Goal: Task Accomplishment & Management: Complete application form

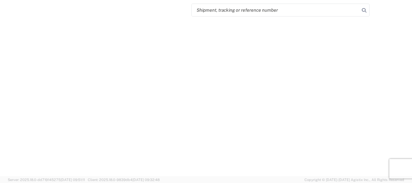
select select "FULL"
select select "LBS"
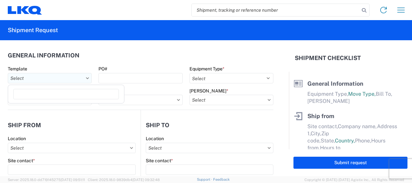
click at [46, 80] on input "Template" at bounding box center [50, 78] width 84 height 10
click at [88, 58] on header "General Information" at bounding box center [140, 55] width 265 height 15
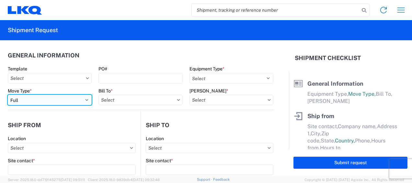
click at [84, 98] on select "Select Full Partial TL" at bounding box center [50, 100] width 84 height 10
click at [8, 95] on select "Select Full Partial TL" at bounding box center [50, 100] width 84 height 10
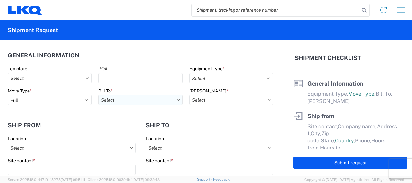
click at [158, 101] on input "Bill To *" at bounding box center [140, 100] width 84 height 10
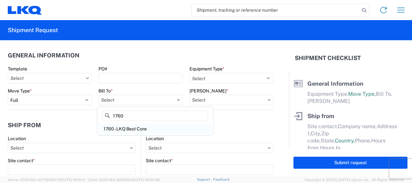
type input "1760"
click at [146, 128] on div "1760 - LKQ Best Core" at bounding box center [154, 128] width 113 height 10
type input "1760 - LKQ Best Core"
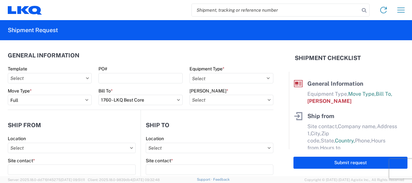
click at [254, 91] on div "[PERSON_NAME] *" at bounding box center [231, 91] width 84 height 6
click at [260, 100] on input "[PERSON_NAME] *" at bounding box center [231, 100] width 84 height 10
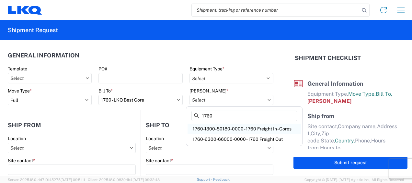
type input "1760"
click at [256, 126] on div "1760-1300-50180-0000 - 1760 Freight In - Cores" at bounding box center [243, 128] width 113 height 10
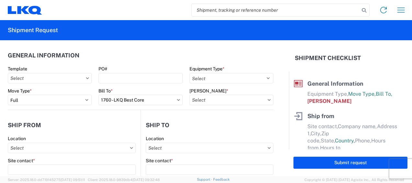
type input "1760-1300-50180-0000 - 1760 Freight In - Cores"
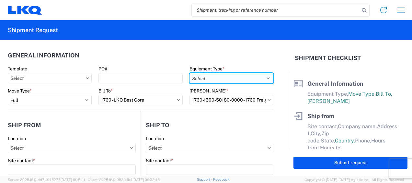
click at [228, 77] on select "Select 53’ Dry Van Flatbed Dropdeck (van) Lowboy (flatbed) Rail" at bounding box center [231, 78] width 84 height 10
select select "STDV"
click at [189, 73] on select "Select 53’ Dry Van Flatbed Dropdeck (van) Lowboy (flatbed) Rail" at bounding box center [231, 78] width 84 height 10
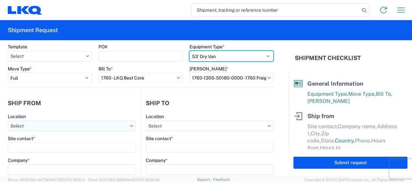
scroll to position [32, 0]
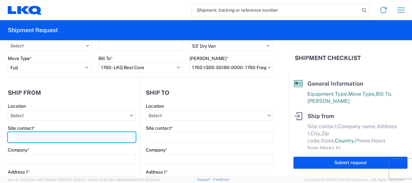
click at [87, 137] on input "Site contact *" at bounding box center [72, 137] width 128 height 10
type input "l"
type input "k"
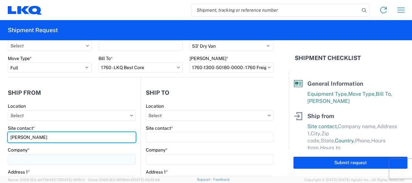
type input "[PERSON_NAME]"
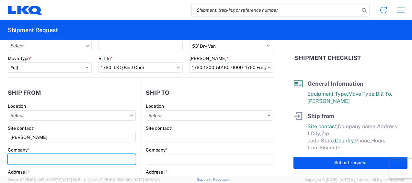
click at [74, 159] on input "Company *" at bounding box center [72, 159] width 128 height 10
type input "LKQ Corporation"
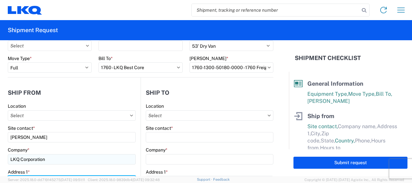
type input "[STREET_ADDRESS]"
type input "Schertz"
type input "78154"
select select "[GEOGRAPHIC_DATA]"
type input "[PHONE_NUMBER]"
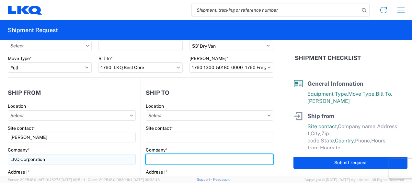
type input "LKQ Corporation"
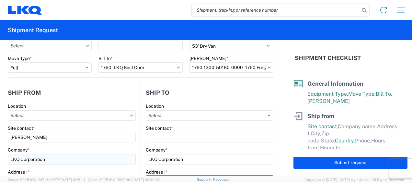
type input "[STREET_ADDRESS]"
type input "[GEOGRAPHIC_DATA]"
type input "77038"
select select "[GEOGRAPHIC_DATA]"
type input "[PHONE_NUMBER]"
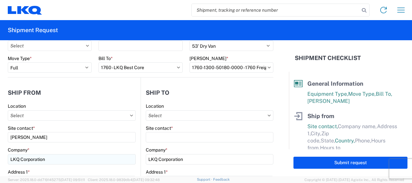
type input "[PERSON_NAME]"
type input "[EMAIL_ADDRESS][DOMAIN_NAME]"
type input "2104885979"
type input "[DATE]"
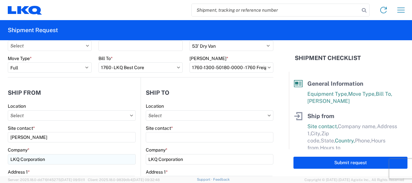
type input "[DATE]"
type input "38784"
type input "26"
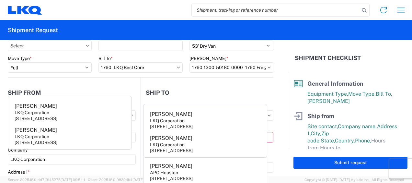
click at [198, 86] on header "Ship to" at bounding box center [207, 92] width 132 height 15
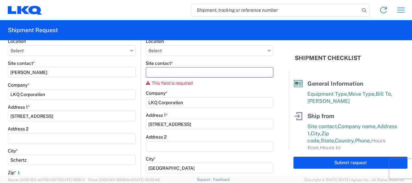
scroll to position [0, 0]
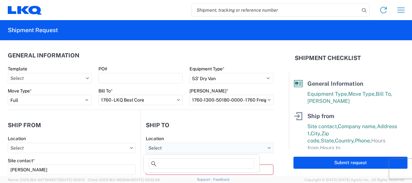
click at [215, 149] on input "Location" at bounding box center [210, 147] width 128 height 10
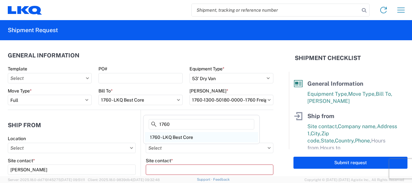
type input "1760"
click at [196, 136] on div "1760 - LKQ Best Core" at bounding box center [201, 137] width 113 height 10
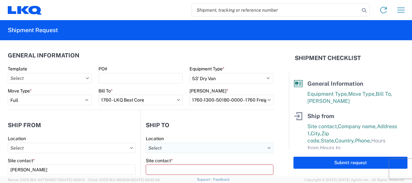
type input "1760 - LKQ Best Core"
select select "[GEOGRAPHIC_DATA]"
select select "US"
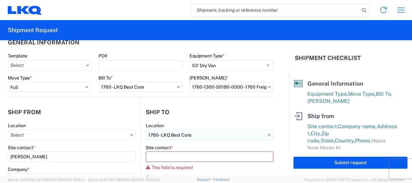
scroll to position [32, 0]
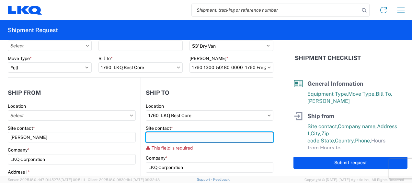
click at [203, 136] on input "Site contact *" at bounding box center [210, 137] width 128 height 10
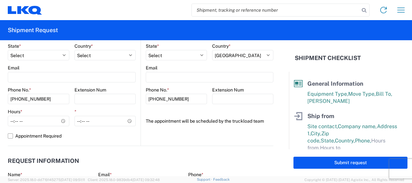
scroll to position [259, 0]
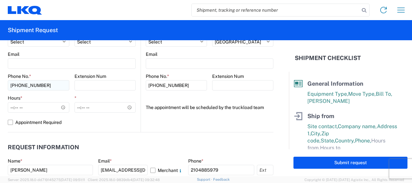
type input "[PERSON_NAME]"
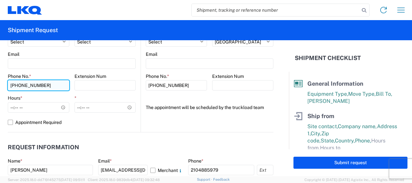
click at [60, 86] on input "[PHONE_NUMBER]" at bounding box center [39, 85] width 62 height 10
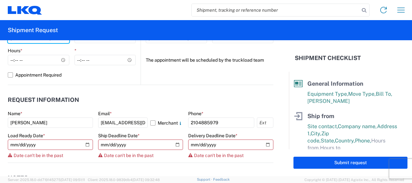
scroll to position [324, 0]
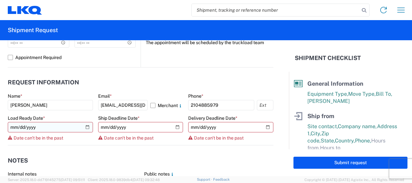
type input "[PHONE_NUMBER]"
click at [88, 128] on input "[DATE]" at bounding box center [50, 127] width 85 height 10
type input "[DATE]"
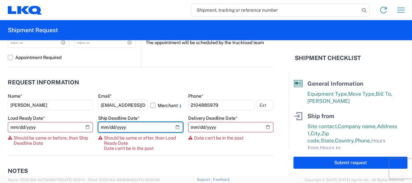
click at [177, 128] on input "[DATE]" at bounding box center [140, 127] width 85 height 10
type input "[DATE]"
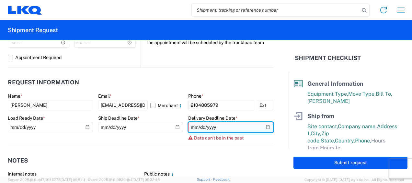
click at [262, 127] on input "[DATE]" at bounding box center [230, 127] width 85 height 10
type input "[DATE]"
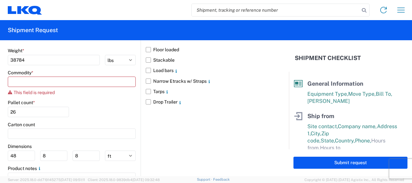
scroll to position [615, 0]
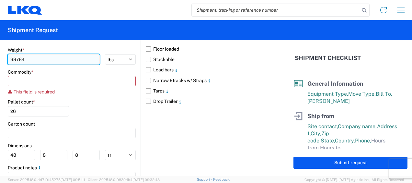
click at [56, 60] on input "38784" at bounding box center [54, 59] width 92 height 10
type input "38487"
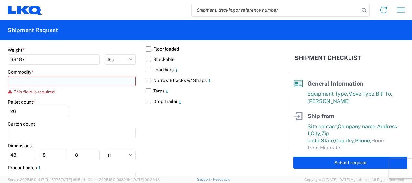
click at [73, 83] on input at bounding box center [72, 81] width 128 height 10
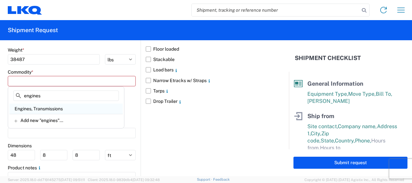
type input "engines"
click at [61, 106] on div "Engines, Transmissions" at bounding box center [65, 108] width 113 height 10
type input "Engines, Transmissions"
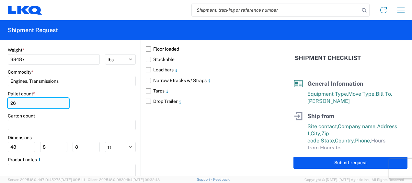
click at [41, 101] on input "26" at bounding box center [38, 103] width 61 height 10
type input "2"
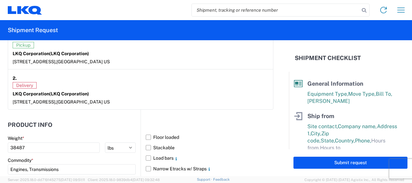
scroll to position [550, 0]
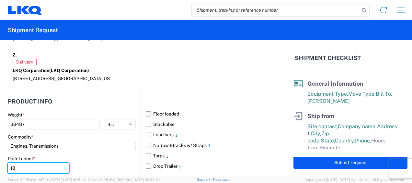
type input "18"
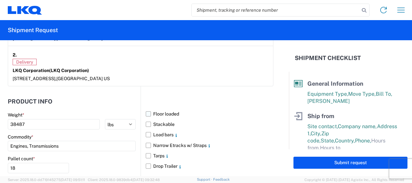
click at [147, 112] on label "Floor loaded" at bounding box center [210, 113] width 128 height 10
click at [0, 0] on input "Floor loaded" at bounding box center [0, 0] width 0 height 0
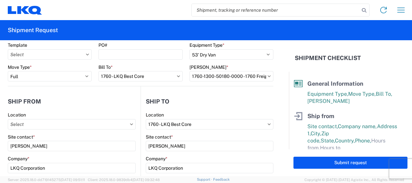
scroll to position [0, 0]
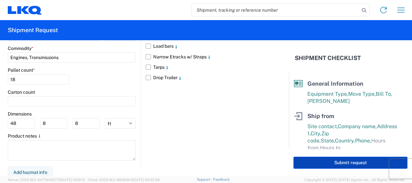
click at [317, 164] on button "Submit request" at bounding box center [350, 162] width 114 height 12
select select "US"
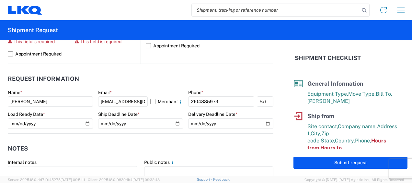
scroll to position [291, 0]
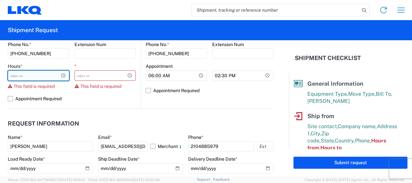
click at [32, 72] on input "Hours *" at bounding box center [39, 75] width 62 height 10
click at [37, 76] on input "Hours *" at bounding box center [39, 75] width 62 height 10
type input "20:00"
type input "08:00"
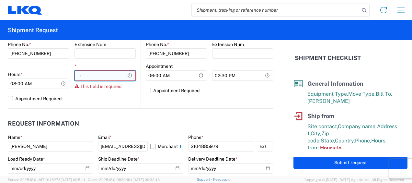
click at [102, 73] on input "*" at bounding box center [105, 75] width 62 height 10
type input "05:00"
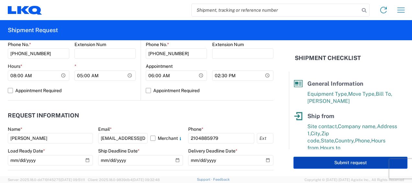
click at [309, 162] on button "Submit request" at bounding box center [350, 162] width 114 height 12
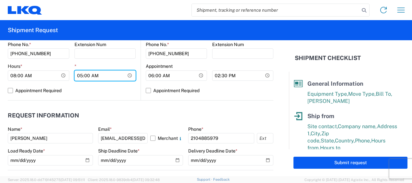
click at [104, 75] on input "05:00" at bounding box center [105, 75] width 62 height 10
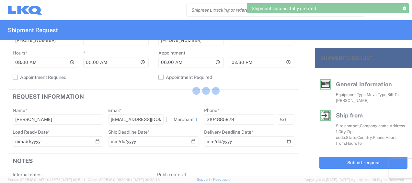
click at [107, 64] on div at bounding box center [206, 91] width 412 height 183
